Goal: Information Seeking & Learning: Learn about a topic

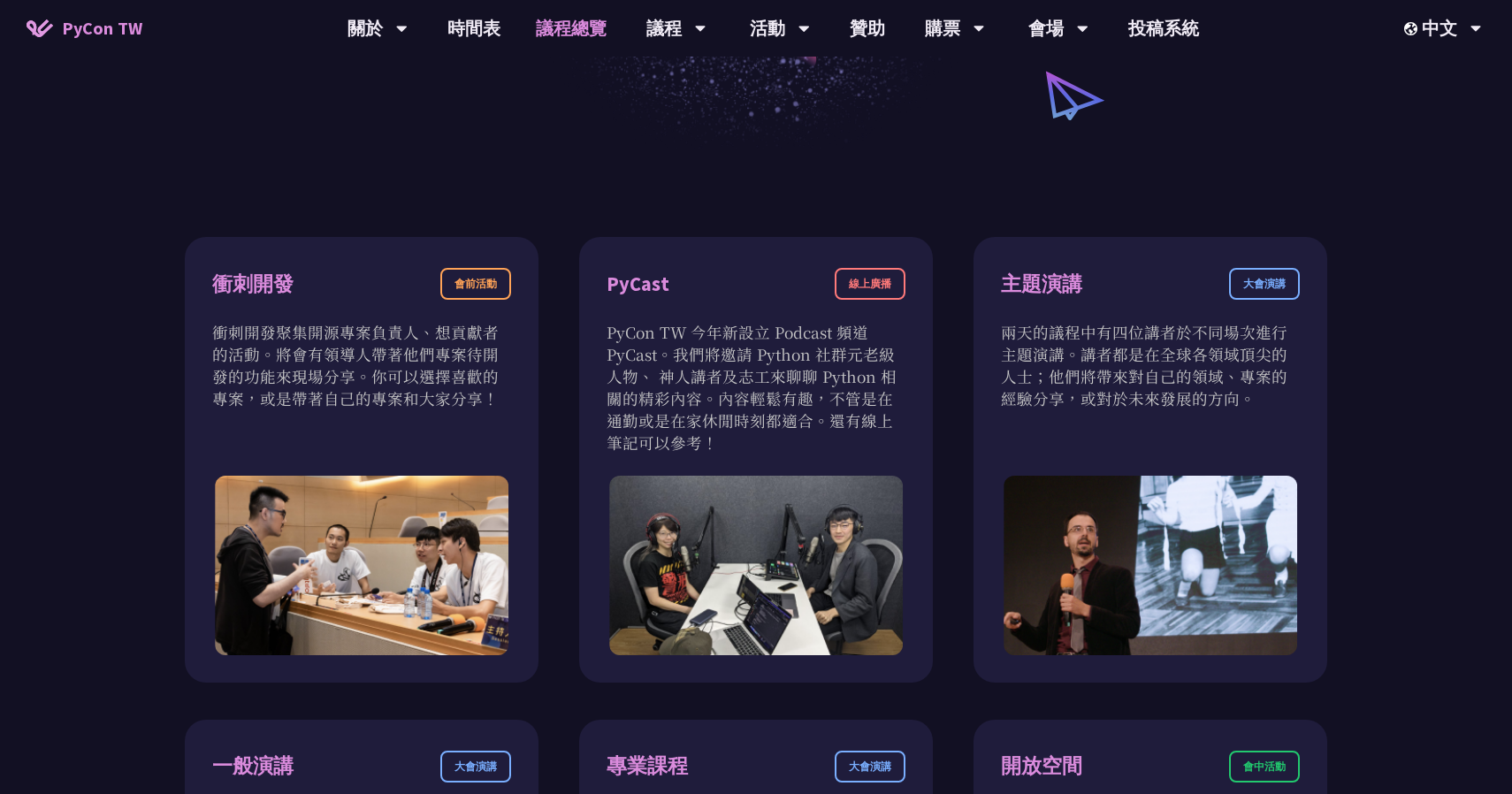
scroll to position [272, 0]
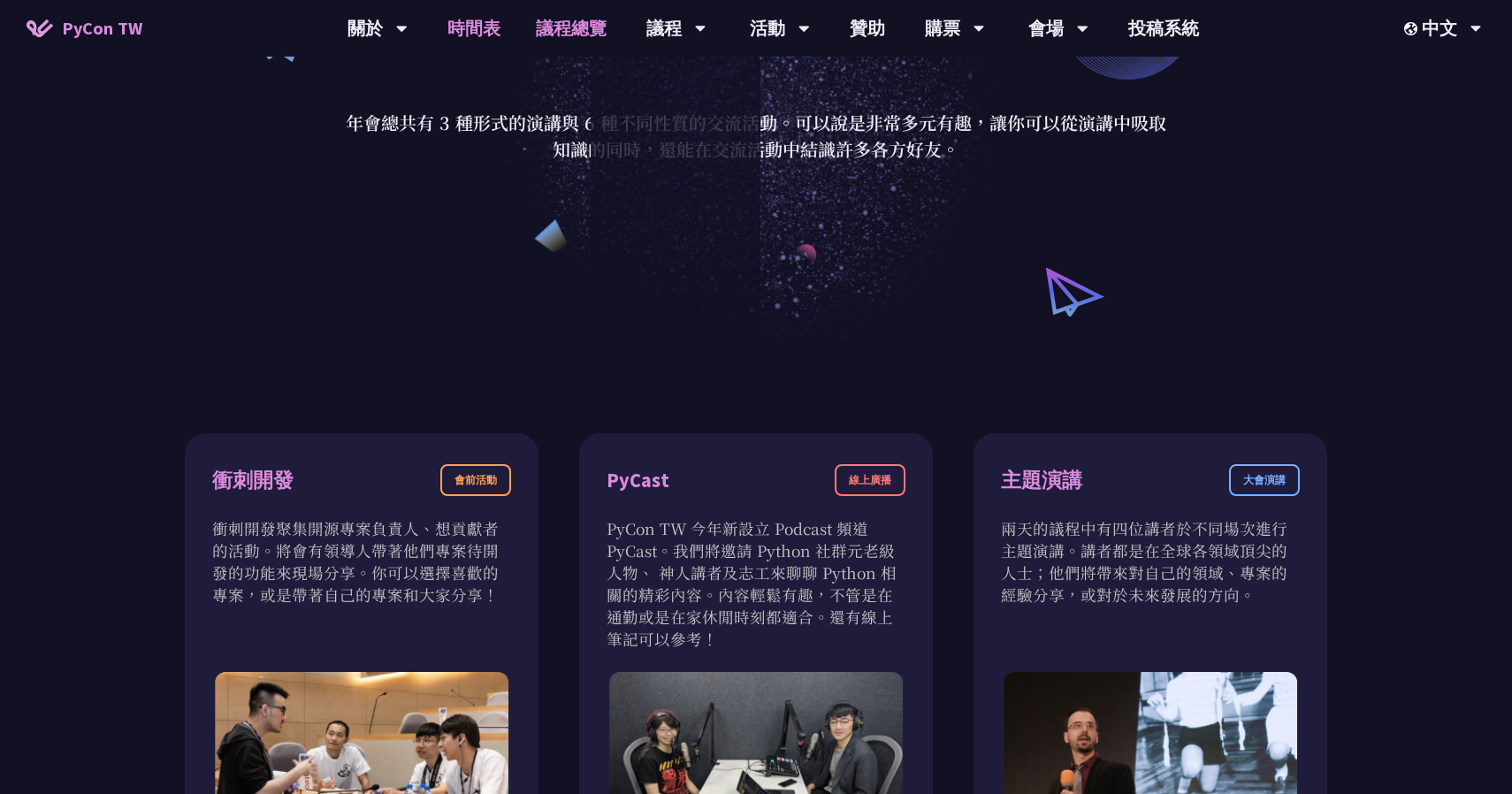
click at [493, 28] on link "時間表" at bounding box center [473, 28] width 88 height 57
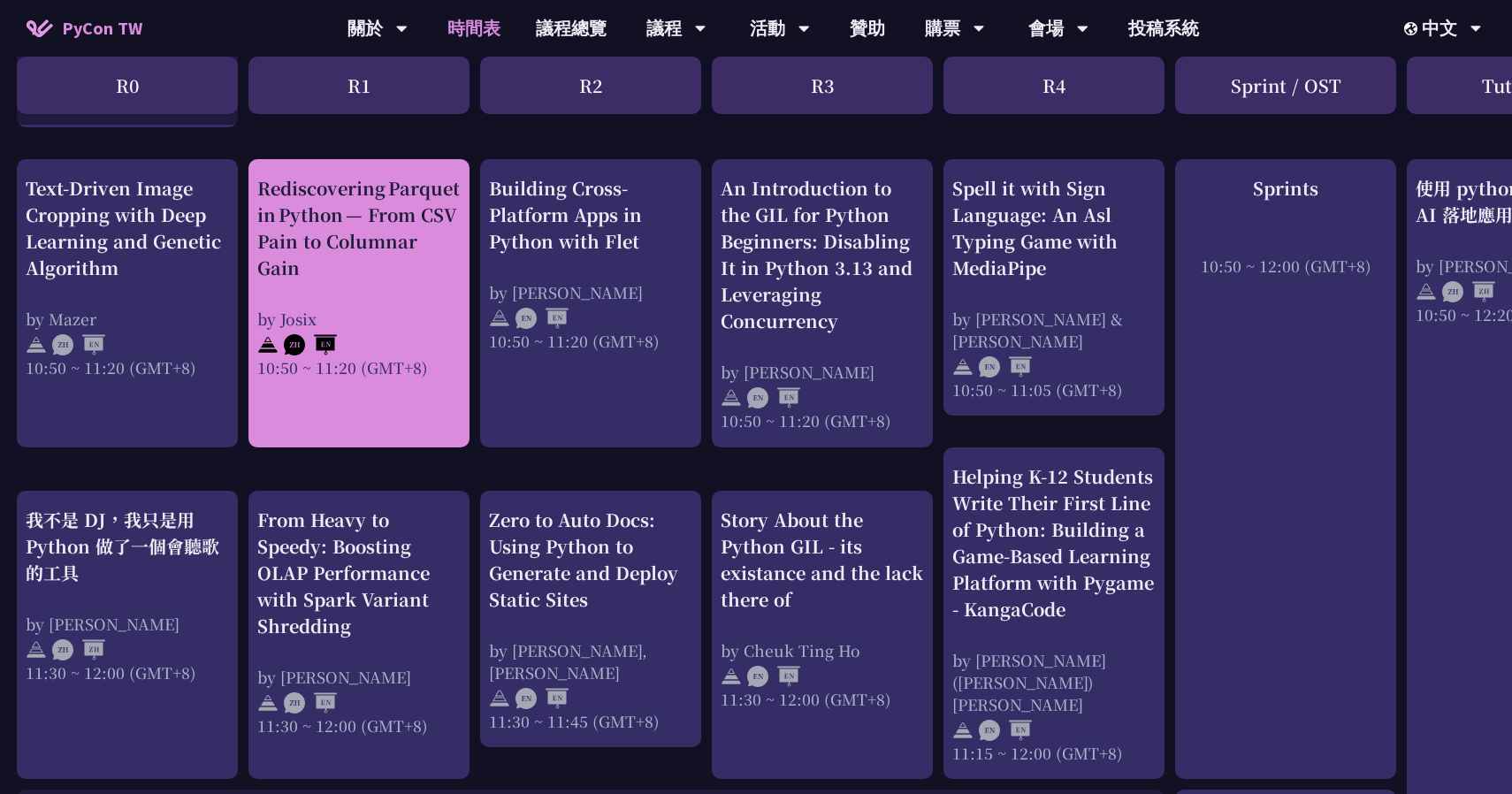
scroll to position [679, 1]
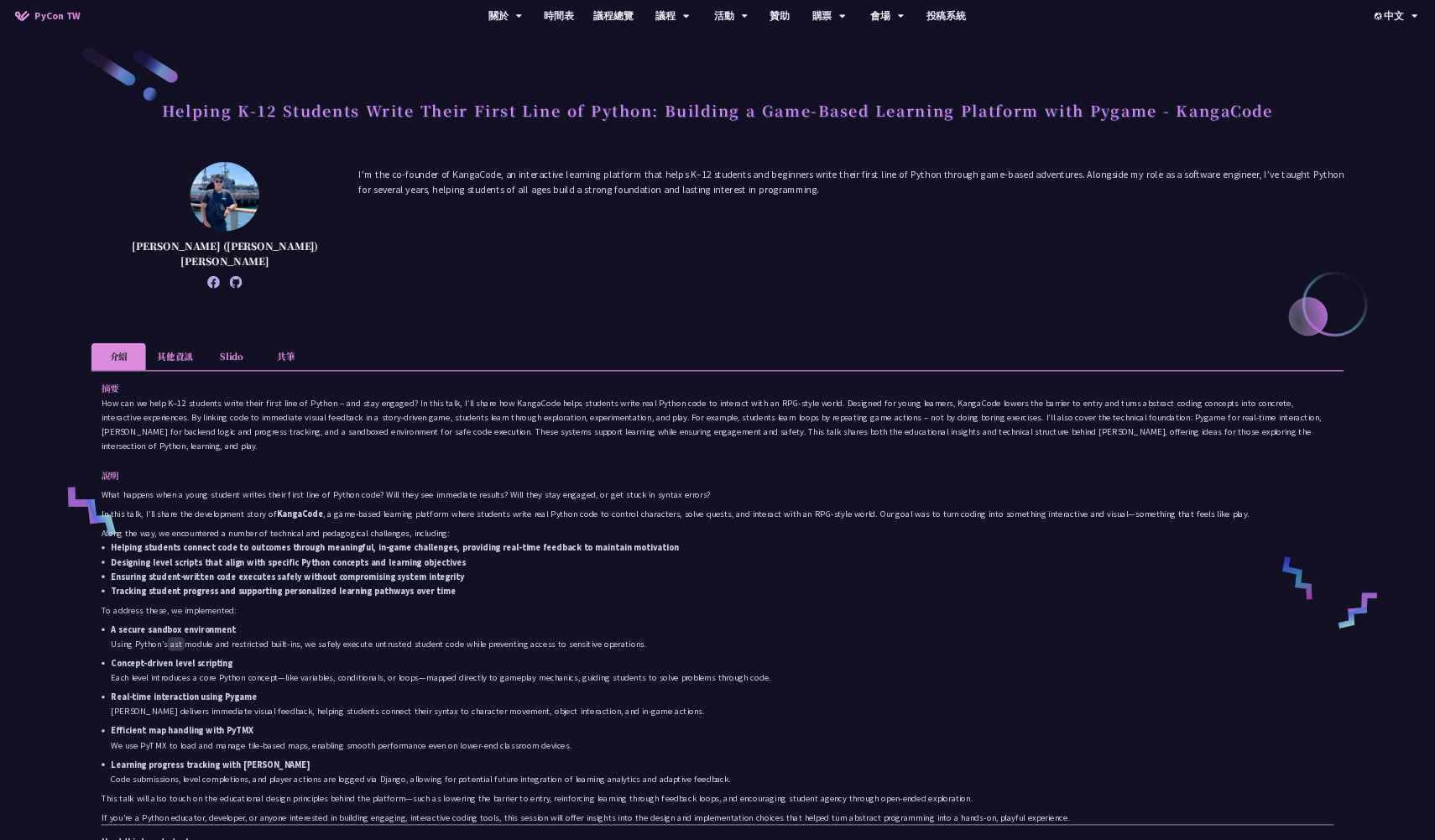
scroll to position [4, 0]
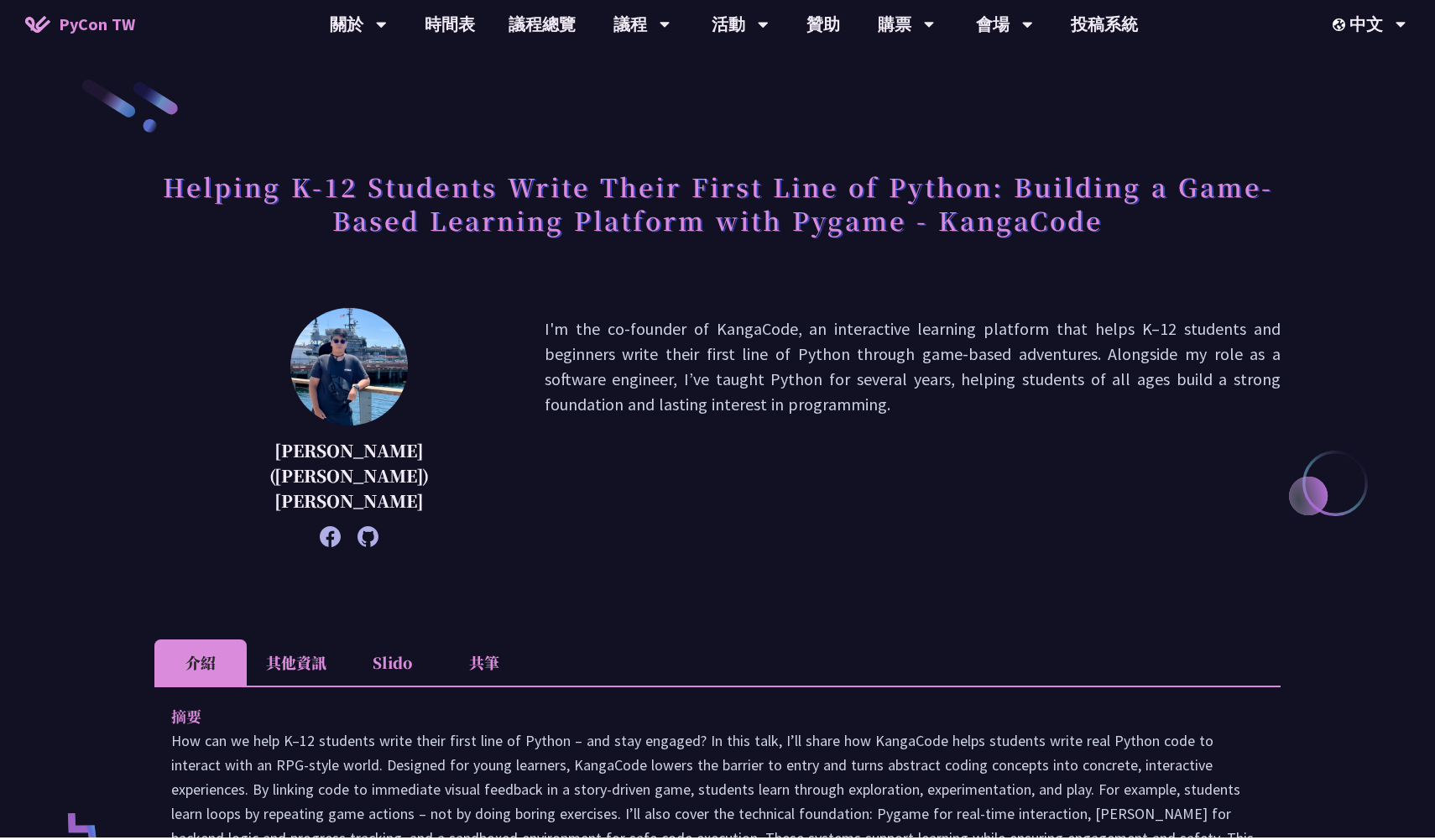
click at [297, 641] on li "其他資訊" at bounding box center [297, 664] width 99 height 46
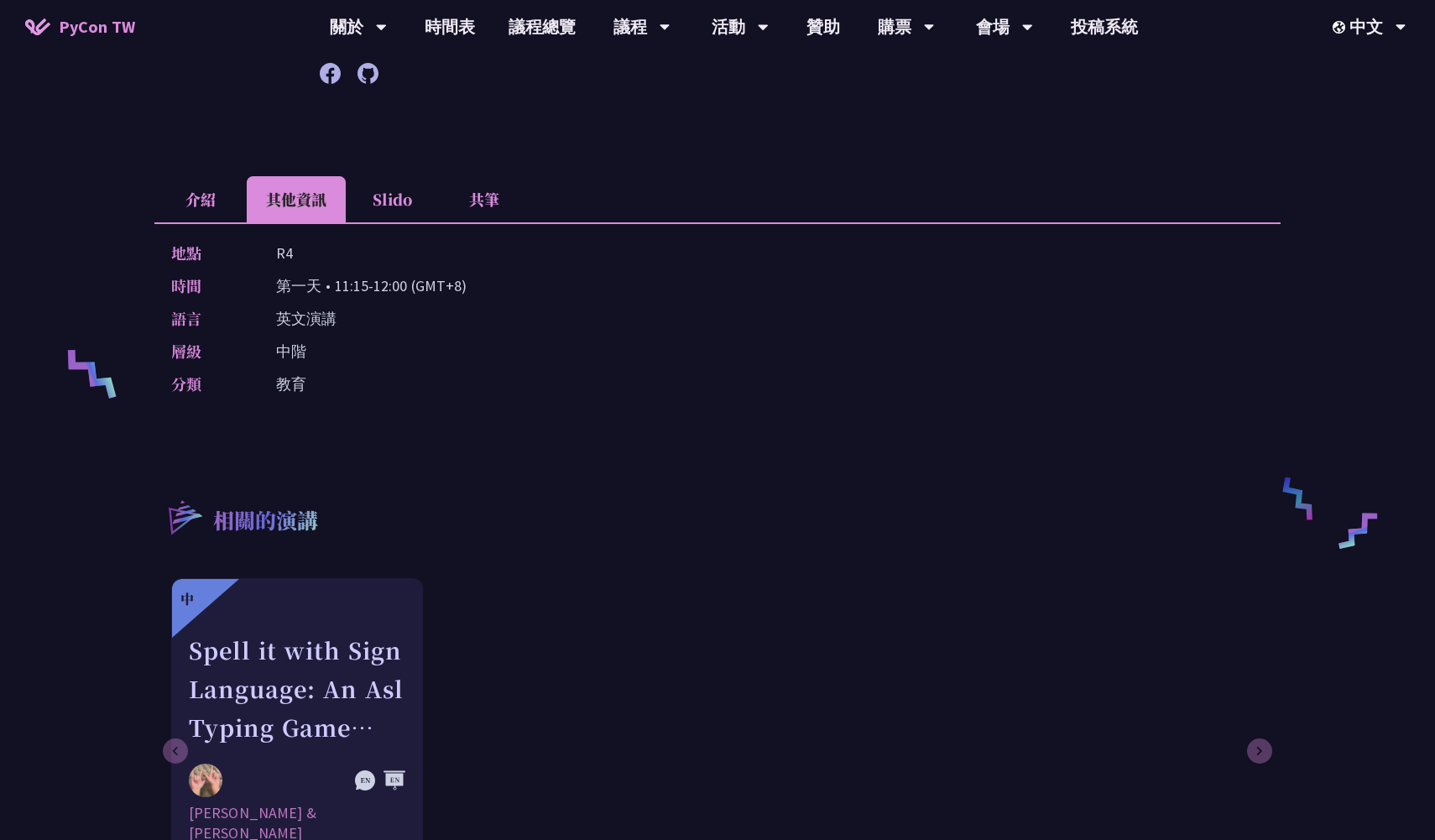
scroll to position [467, 0]
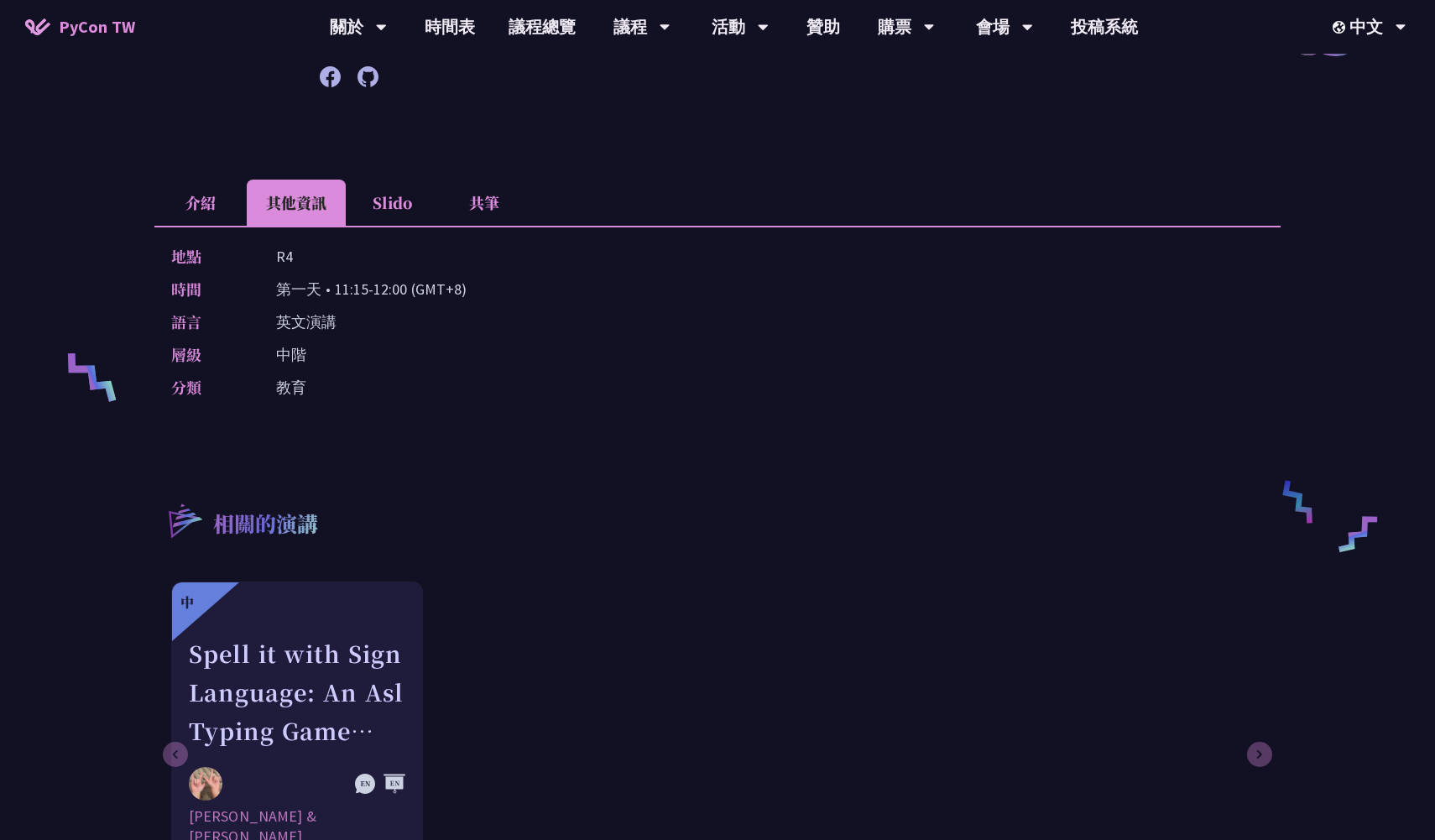
click at [489, 179] on li "共筆" at bounding box center [484, 202] width 93 height 46
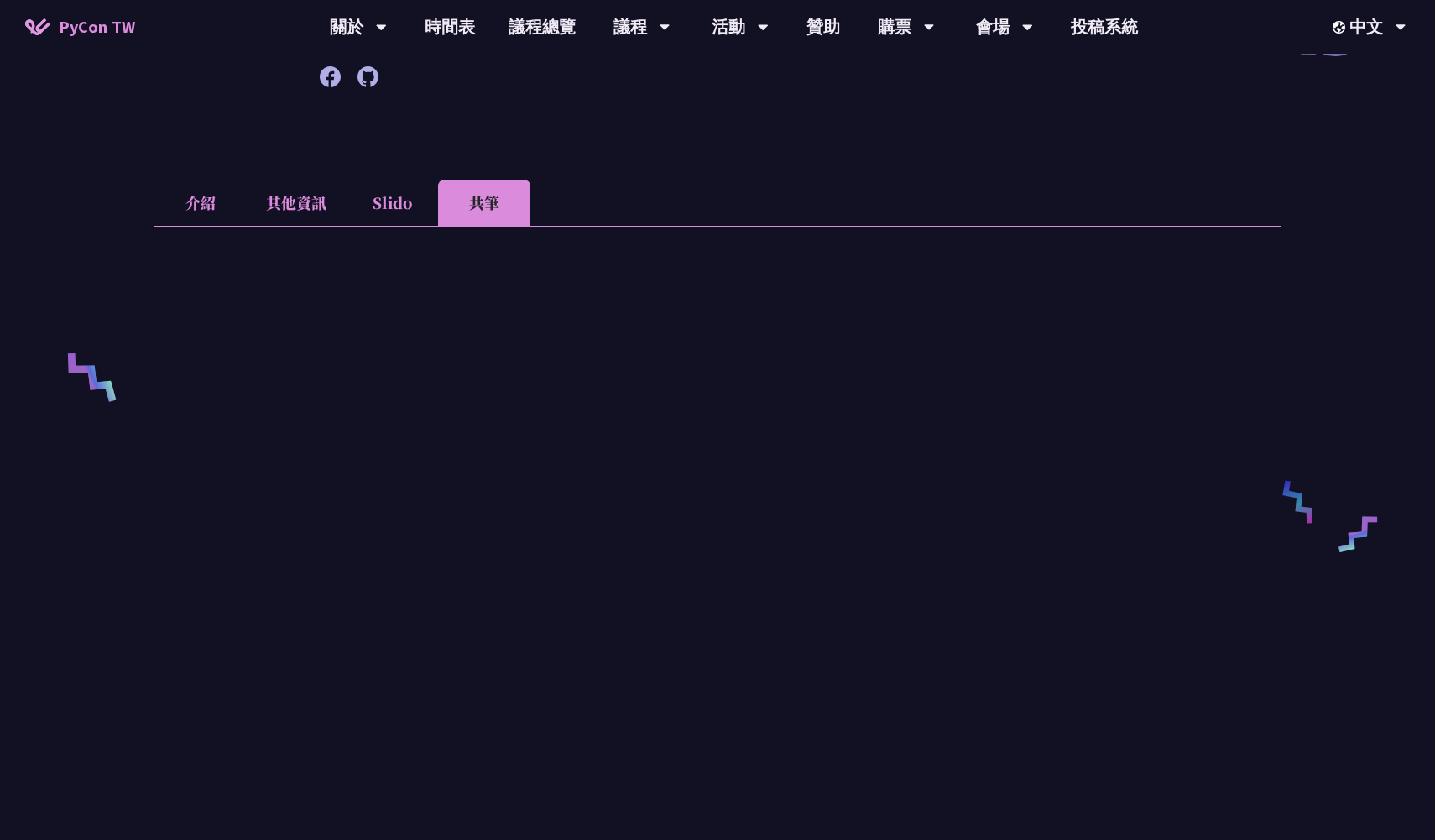
click at [381, 179] on li "Slido" at bounding box center [392, 202] width 93 height 46
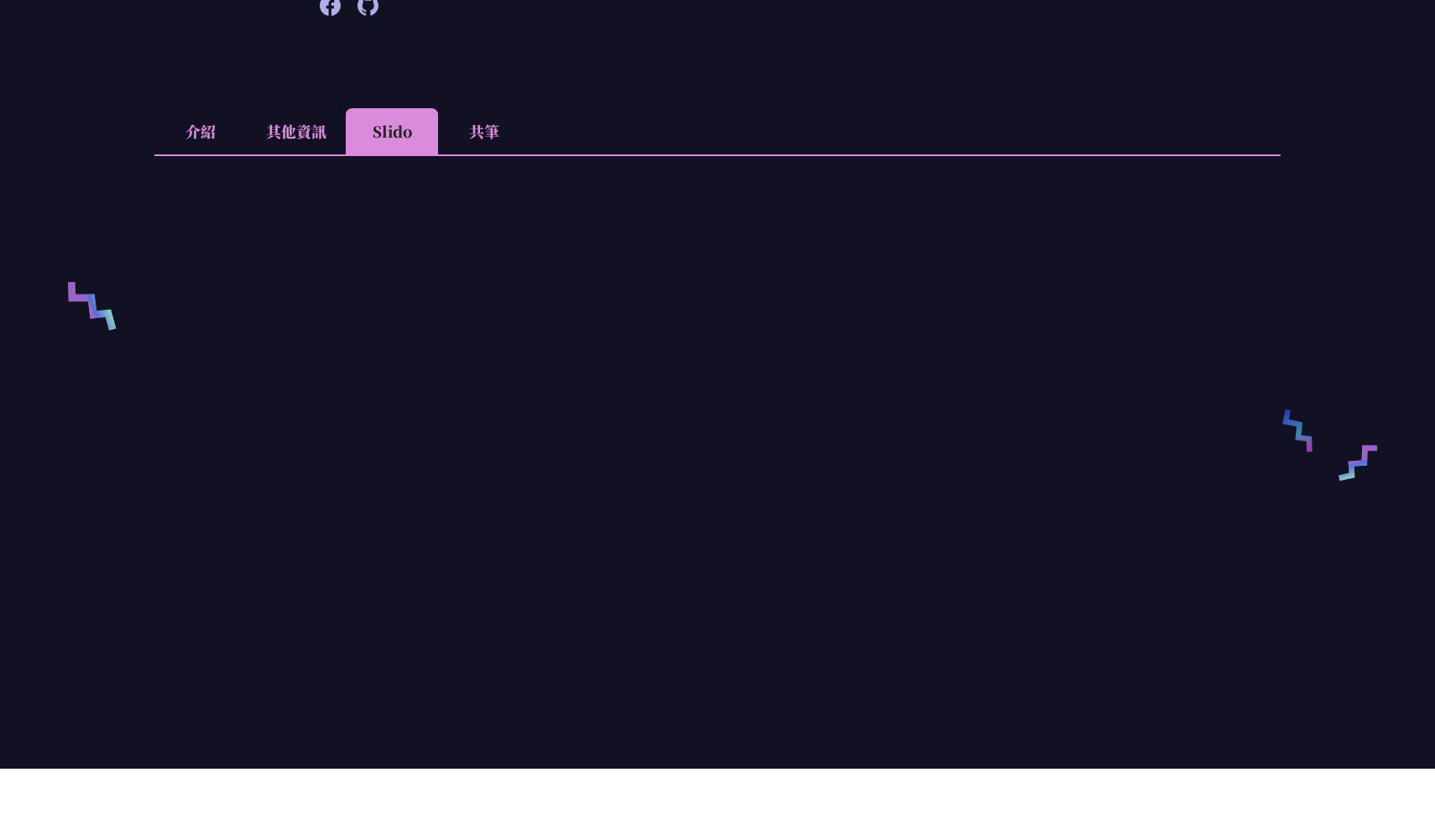
click at [199, 179] on li "介紹" at bounding box center [200, 202] width 93 height 46
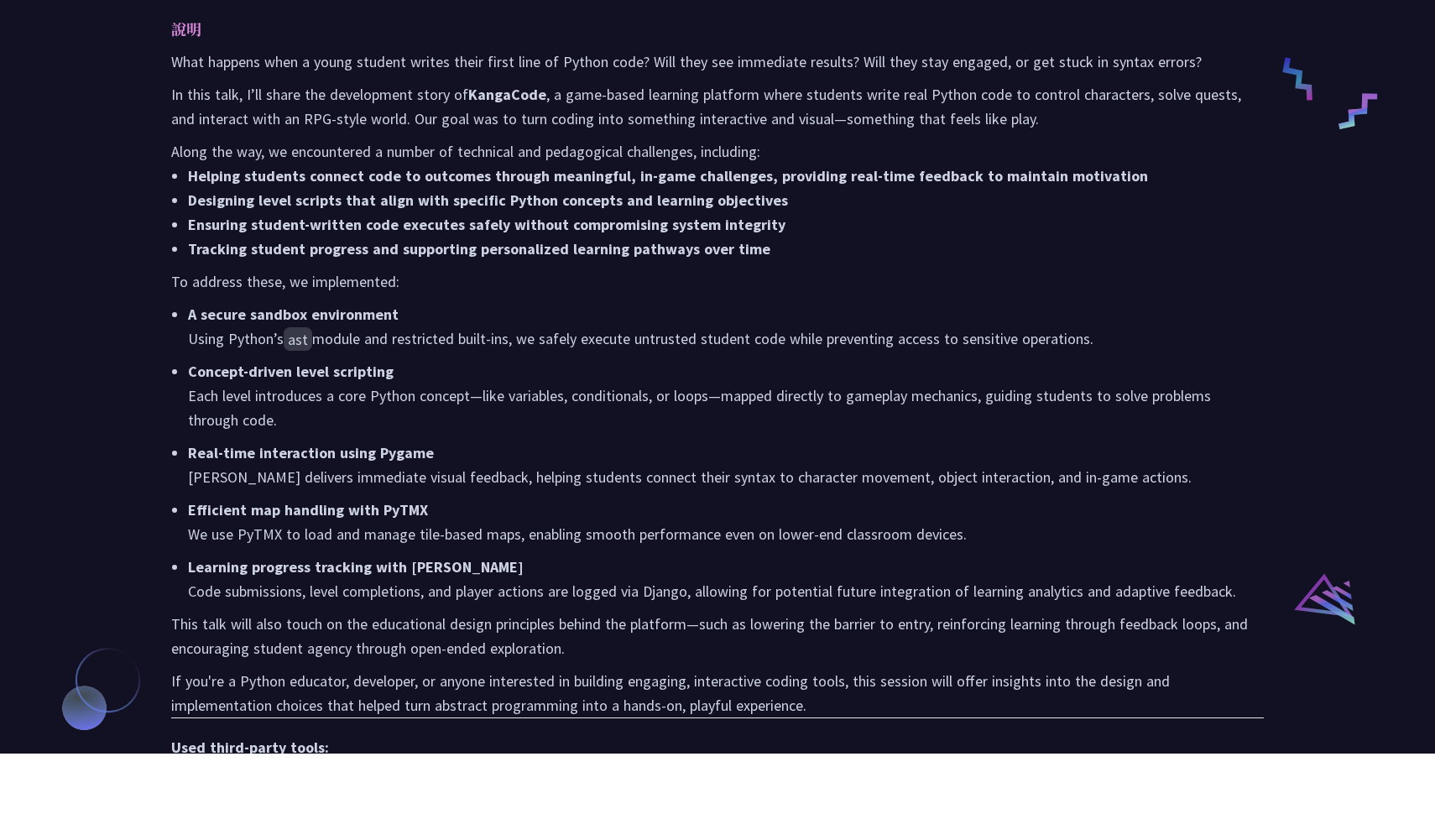
scroll to position [820, 0]
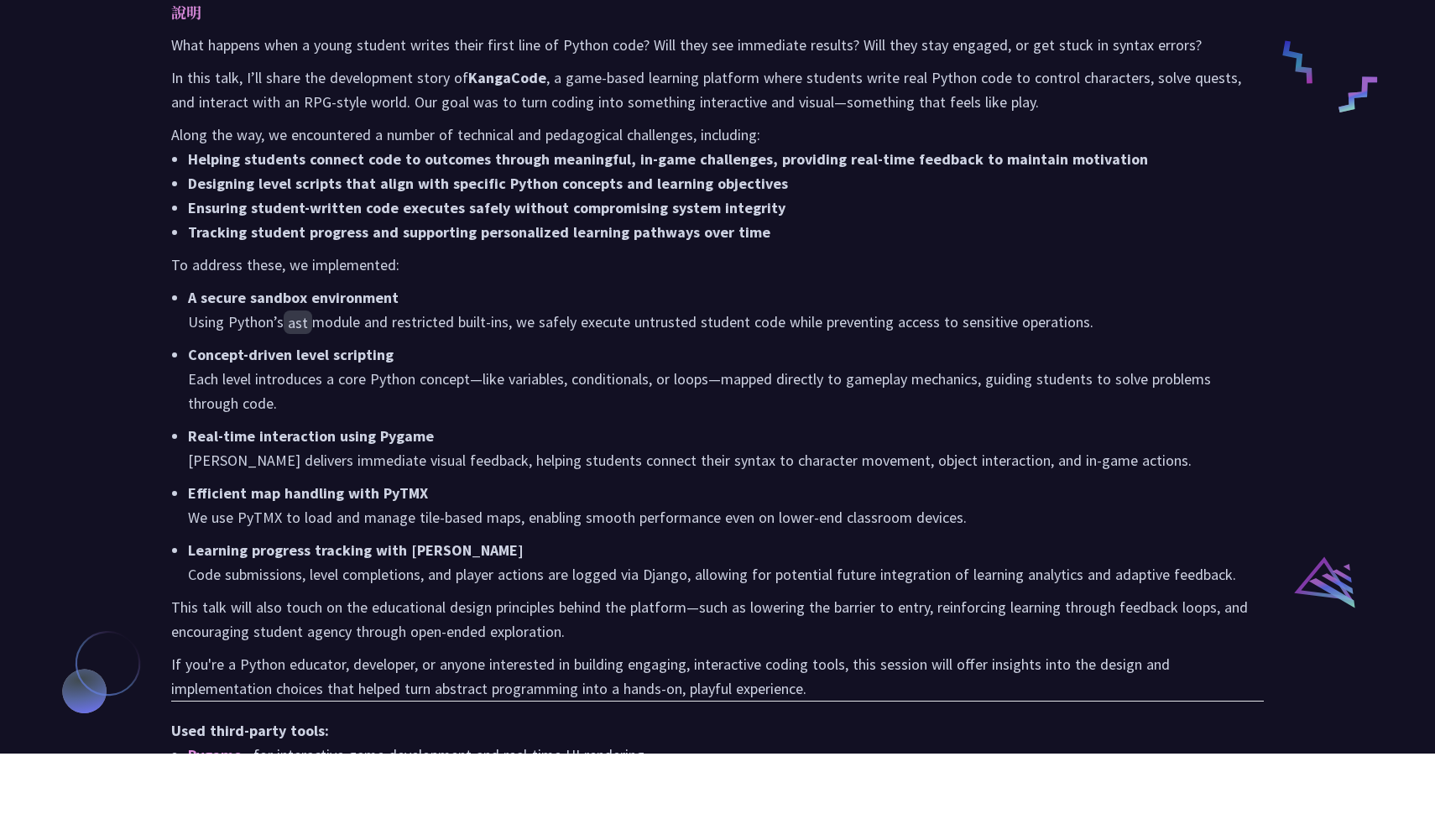
click at [634, 429] on p "Concept-driven level scripting Each level introduces a core Python concept—like…" at bounding box center [725, 465] width 1076 height 73
click at [638, 429] on p "Concept-driven level scripting Each level introduces a core Python concept—like…" at bounding box center [725, 465] width 1076 height 73
